Goal: Find specific page/section: Find specific page/section

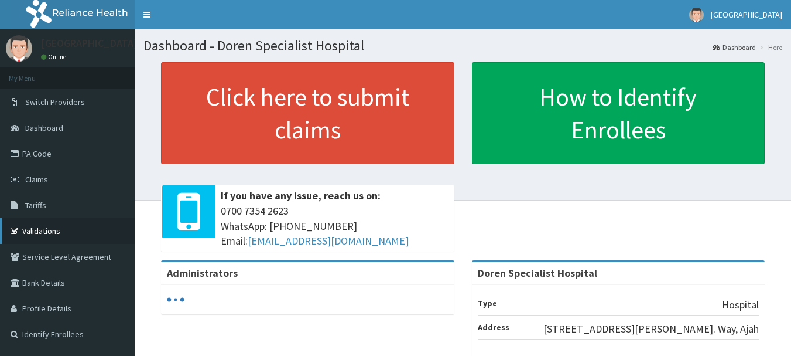
click at [40, 237] on link "Validations" at bounding box center [67, 231] width 135 height 26
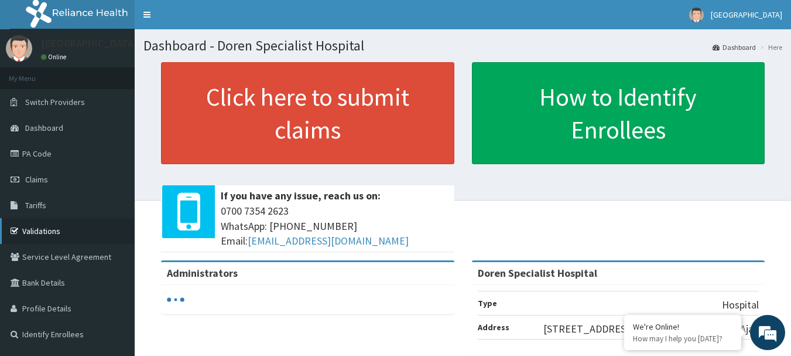
click at [62, 224] on link "Validations" at bounding box center [67, 231] width 135 height 26
click at [55, 224] on link "Validations" at bounding box center [67, 231] width 135 height 26
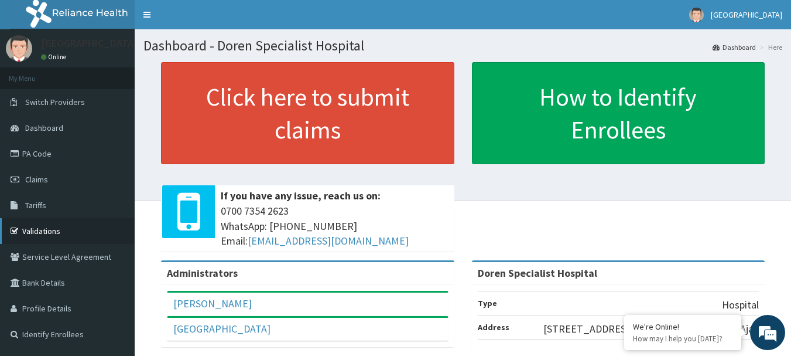
click at [74, 227] on link "Validations" at bounding box center [67, 231] width 135 height 26
